Goal: Task Accomplishment & Management: Complete application form

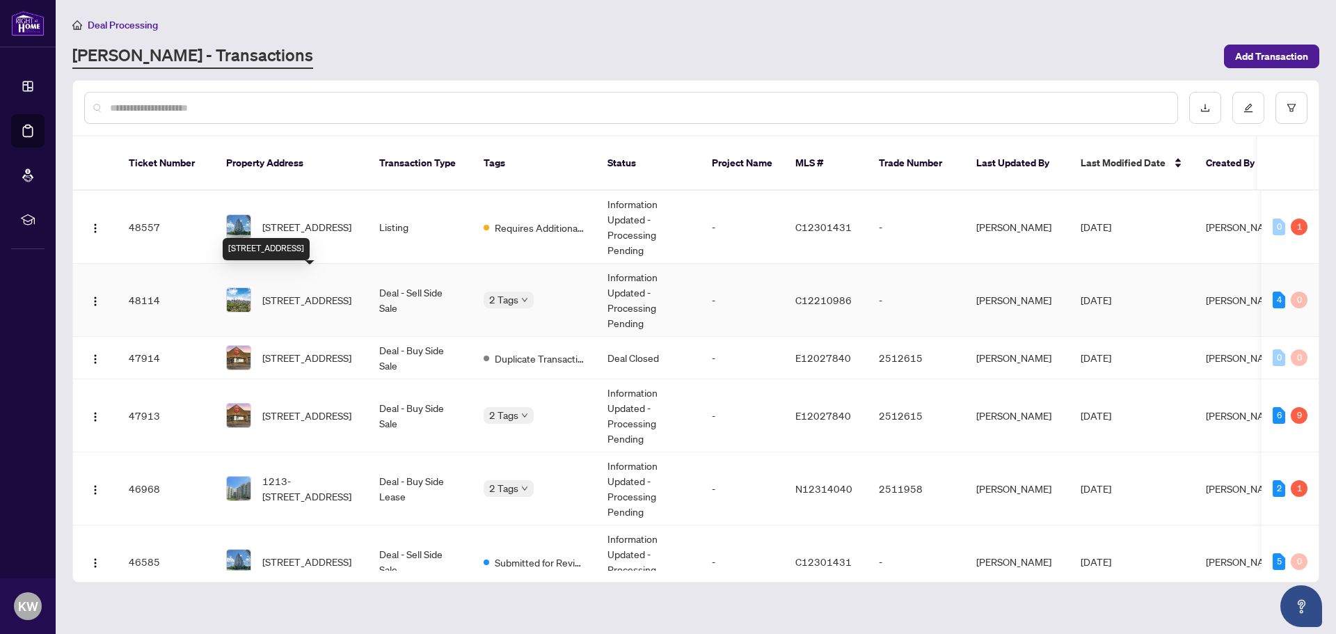
click at [308, 292] on span "[STREET_ADDRESS]" at bounding box center [306, 299] width 89 height 15
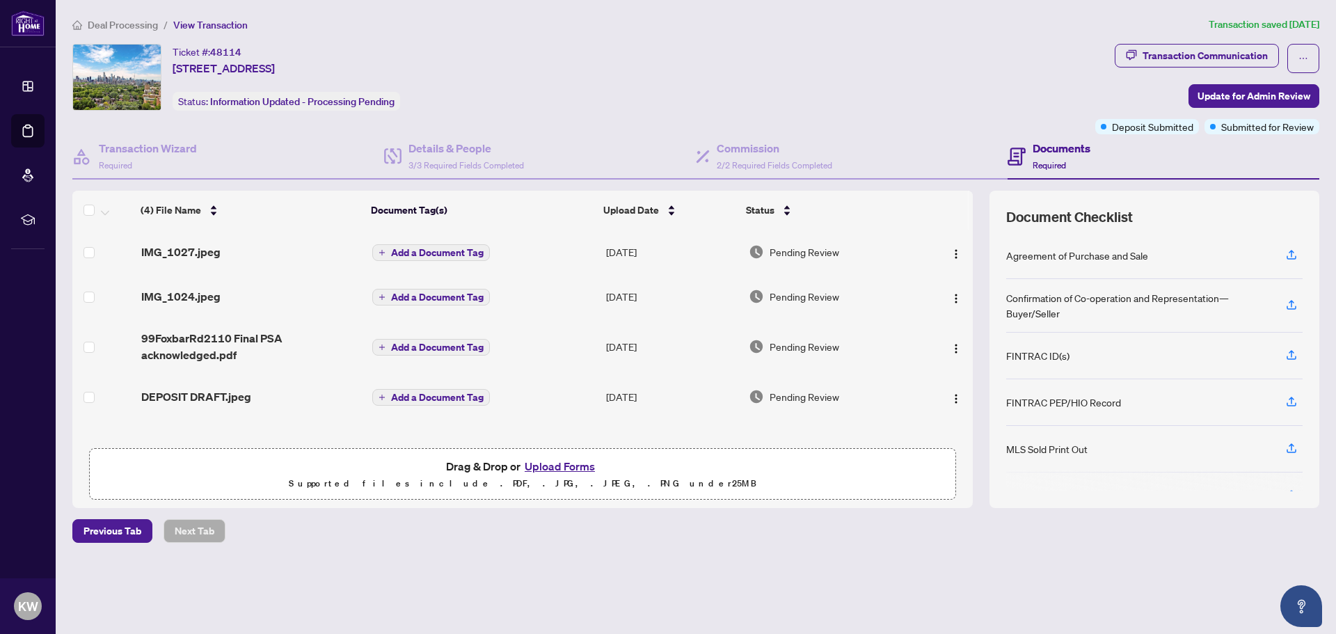
click at [550, 469] on button "Upload Forms" at bounding box center [559, 466] width 79 height 18
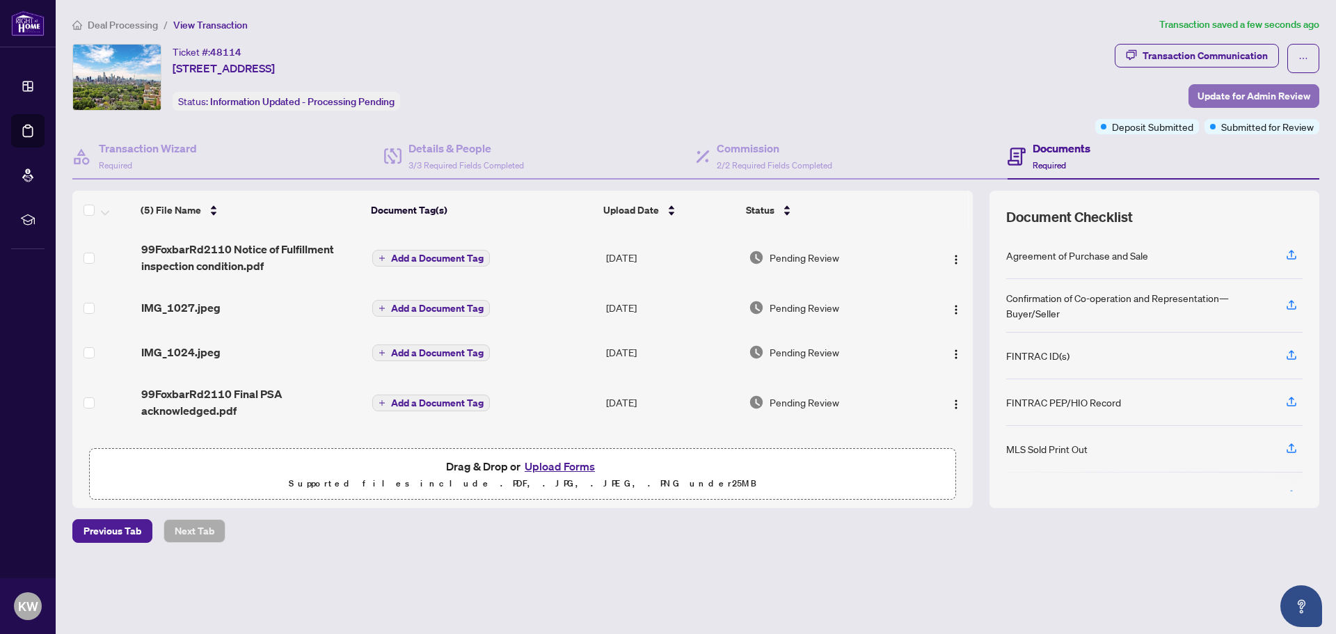
click at [1239, 94] on span "Update for Admin Review" at bounding box center [1253, 96] width 113 height 22
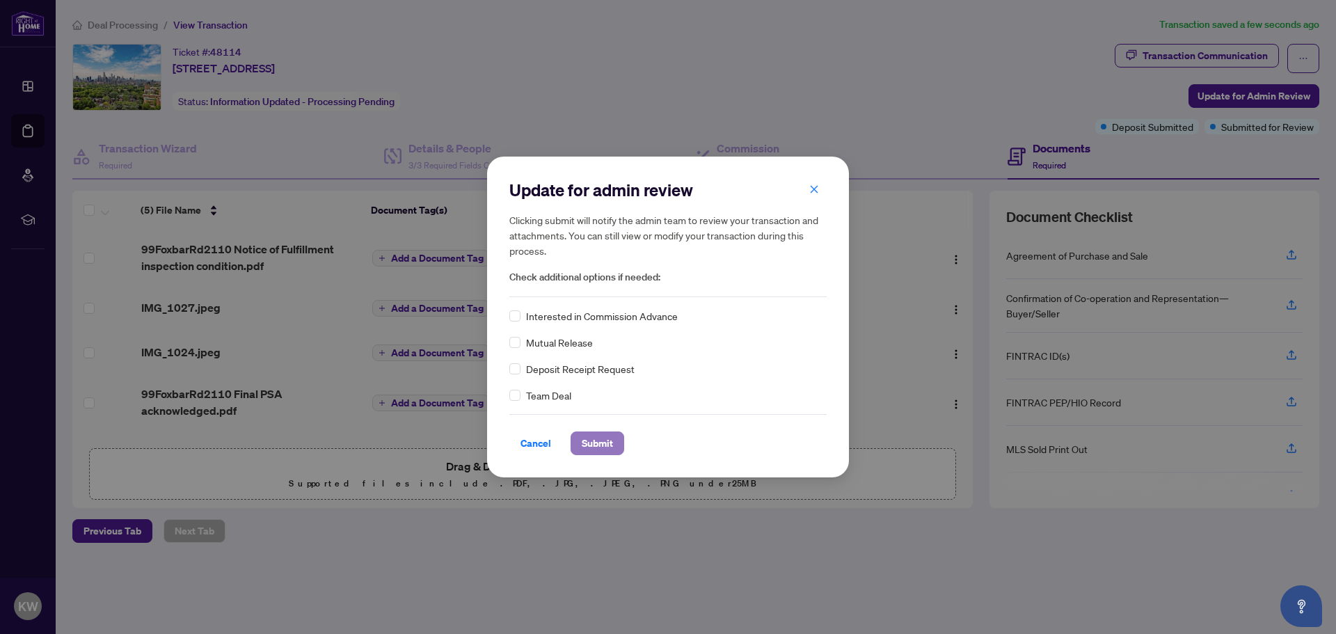
click at [599, 442] on span "Submit" at bounding box center [597, 443] width 31 height 22
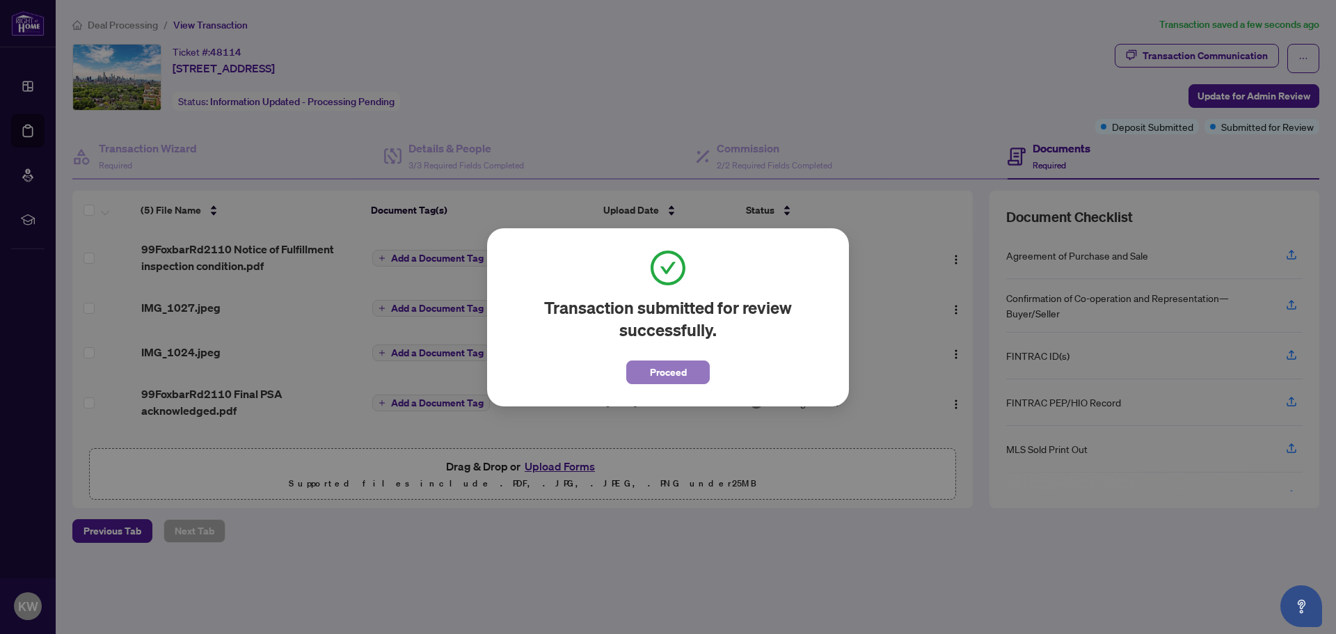
click at [658, 373] on span "Proceed" at bounding box center [668, 372] width 37 height 22
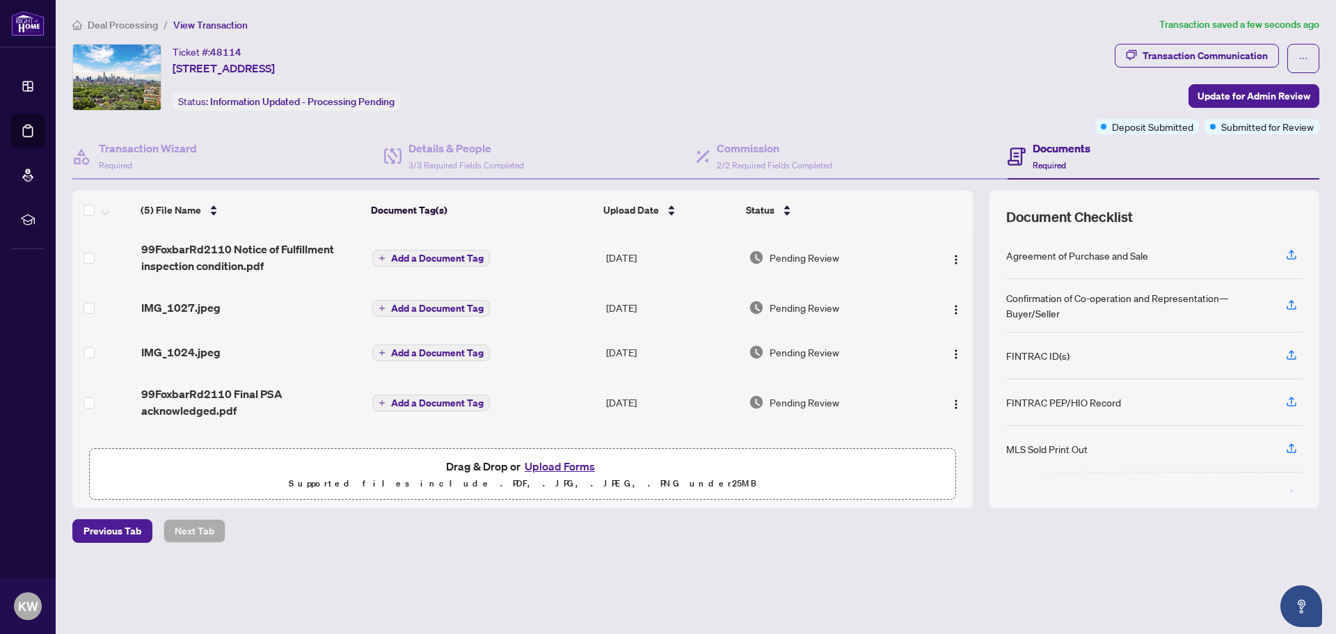
click at [131, 22] on span "Deal Processing" at bounding box center [123, 25] width 70 height 13
